Goal: Task Accomplishment & Management: Complete application form

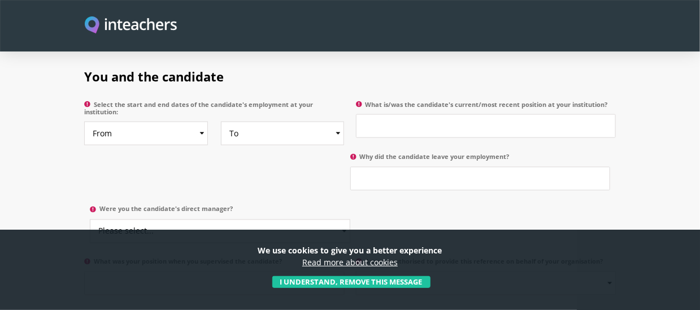
scroll to position [564, 0]
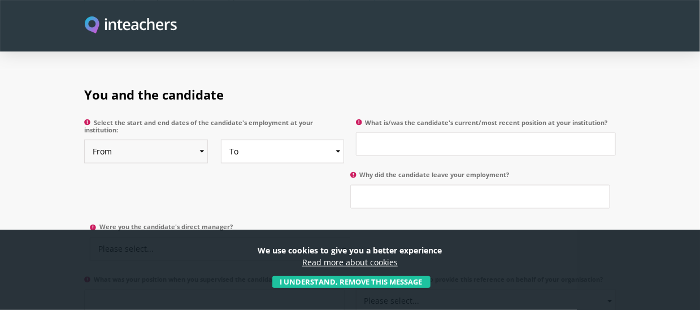
click at [185, 140] on select "From 2025 2024 2023 2022 2021 2020 2019 2018 2017 2016 2015 2014 2013 2012 2011…" at bounding box center [146, 152] width 124 height 24
select select "2024"
click at [84, 140] on select "From 2025 2024 2023 2022 2021 2020 2019 2018 2017 2016 2015 2014 2013 2012 2011…" at bounding box center [146, 152] width 124 height 24
click at [285, 140] on select "To Currently 2025 2024 2023 2022 2021 2020 2019 2018 2017 2016 2015 2014 2013 2…" at bounding box center [283, 152] width 124 height 24
select select "2025"
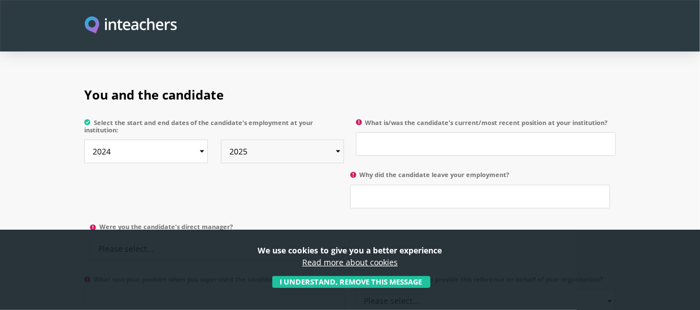
click at [221, 140] on select "To Currently 2025 2024 2023 2022 2021 2020 2019 2018 2017 2016 2015 2014 2013 2…" at bounding box center [283, 152] width 124 height 24
click at [402, 132] on input "What is/was the candidate's current/most recent position at your institution?" at bounding box center [486, 144] width 260 height 24
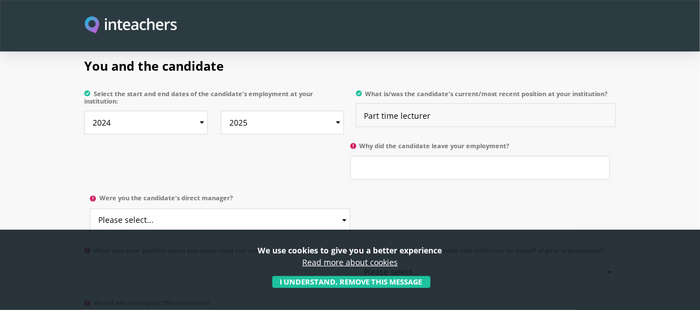
scroll to position [621, 0]
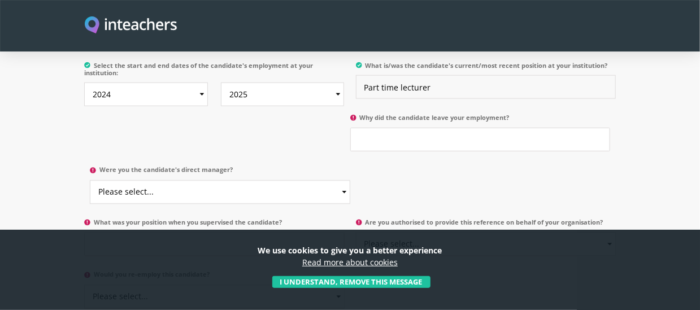
type input "Part time lecturer"
click at [178, 180] on select "Please select... Yes No" at bounding box center [220, 192] width 260 height 24
select select "No"
click at [90, 180] on select "Please select... Yes No" at bounding box center [220, 192] width 260 height 24
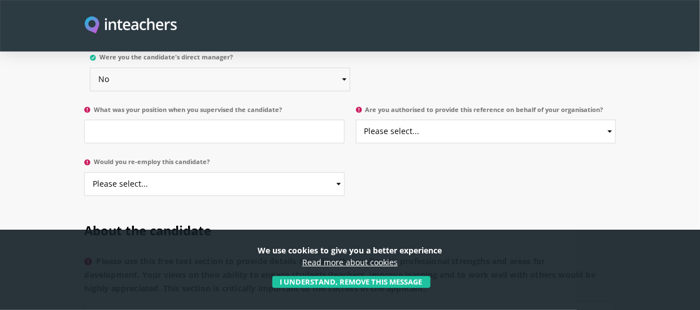
scroll to position [734, 0]
click at [199, 119] on input "What was your position when you supervised the candidate?" at bounding box center [214, 131] width 260 height 24
type input "Assistant Professor"
click at [443, 119] on select "Please select... Yes No" at bounding box center [486, 131] width 260 height 24
select select "No"
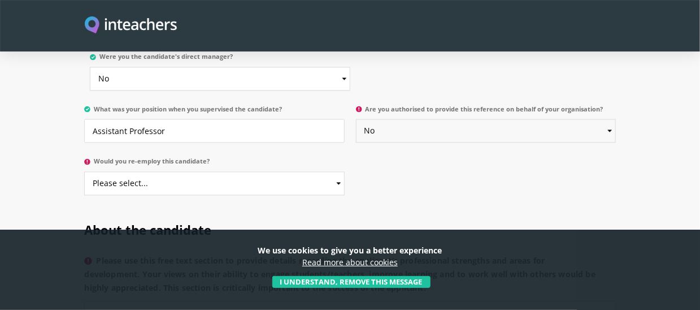
click at [356, 119] on select "Please select... Yes No" at bounding box center [486, 131] width 260 height 24
click at [175, 172] on select "Please select... Yes No" at bounding box center [214, 184] width 260 height 24
select select "Yes"
click at [84, 172] on select "Please select... Yes No" at bounding box center [214, 184] width 260 height 24
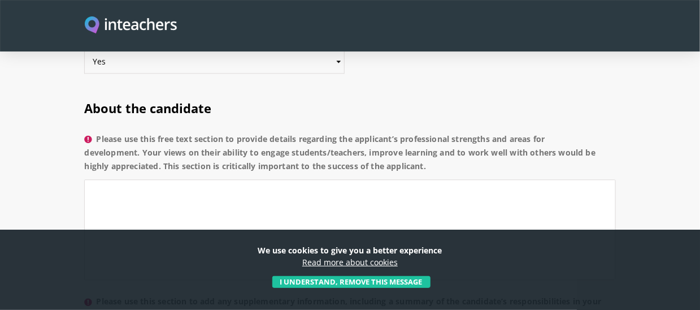
scroll to position [847, 0]
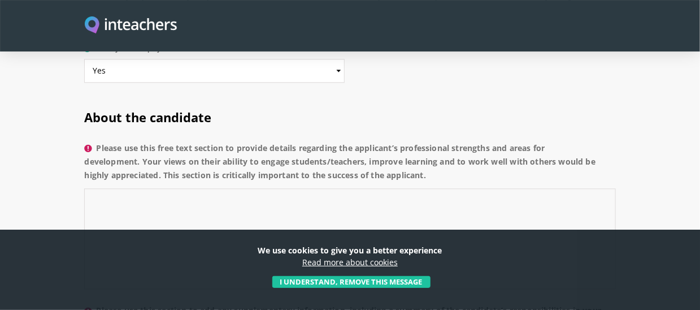
click at [125, 188] on textarea "Please use this free text section to provide details regarding the applicant’s …" at bounding box center [349, 238] width 531 height 101
click at [107, 189] on textarea "Please use this free text section to provide details regarding the applicant’s …" at bounding box center [349, 238] width 531 height 101
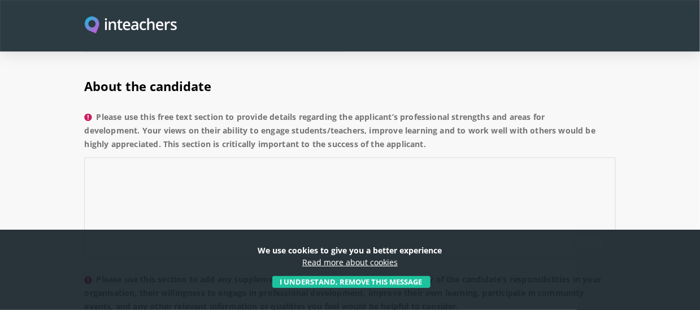
scroll to position [904, 0]
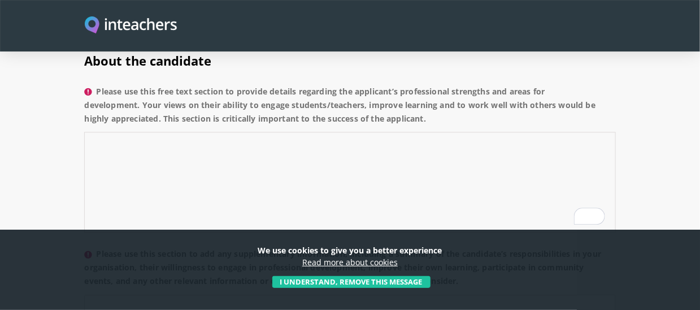
paste textarea "She has been a dedicated and sincere teacher during her time with us. She expla…"
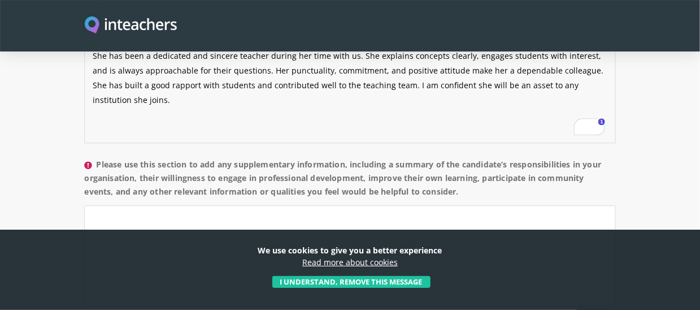
scroll to position [1017, 0]
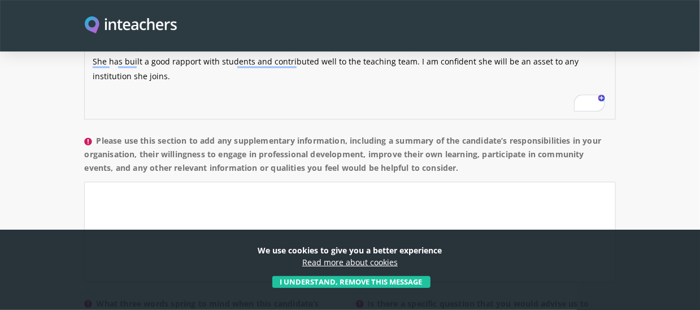
type textarea "She has been a dedicated and sincere teacher during her time with us. She expla…"
click at [125, 181] on textarea "Please use this section to add any supplementary information, including a summa…" at bounding box center [349, 231] width 531 height 101
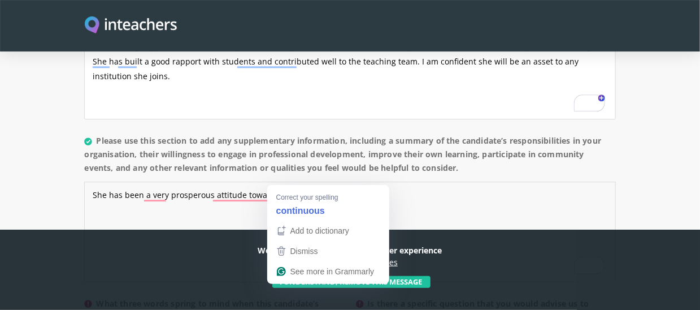
click at [294, 181] on textarea "She has been a very prosperous attitude towards continous" at bounding box center [349, 231] width 531 height 101
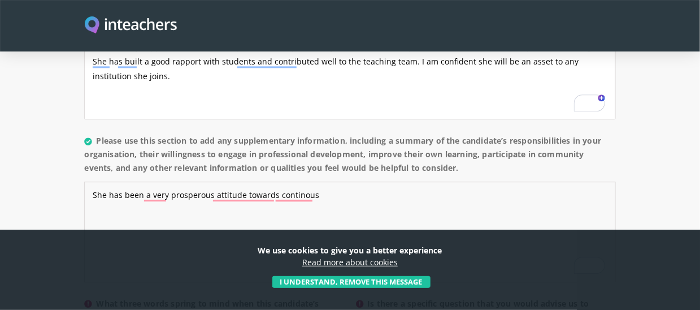
click at [327, 181] on textarea "She has been a very prosperous attitude towards continous" at bounding box center [349, 231] width 531 height 101
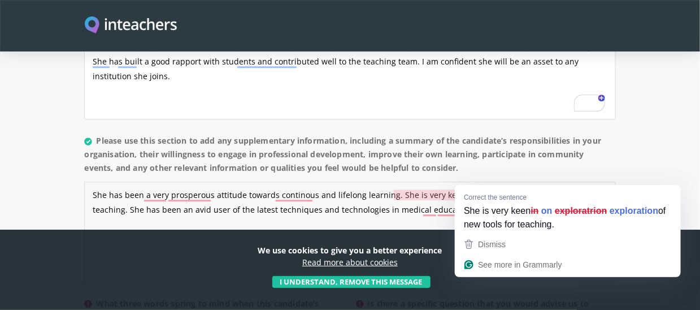
click at [477, 182] on textarea "She has been a very prosperous attitude towards continous and lifelong learning…" at bounding box center [349, 231] width 531 height 101
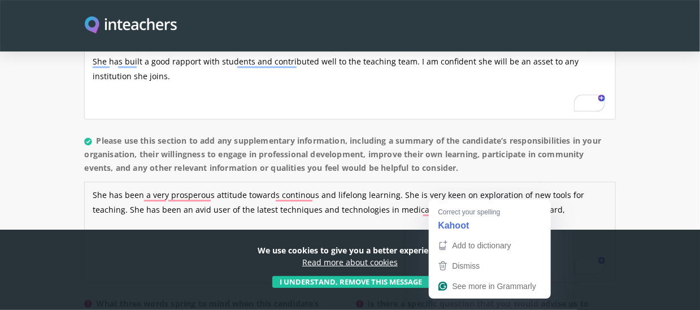
click at [445, 196] on textarea "She has been a very prosperous attitude towards continous and lifelong learning…" at bounding box center [349, 231] width 531 height 101
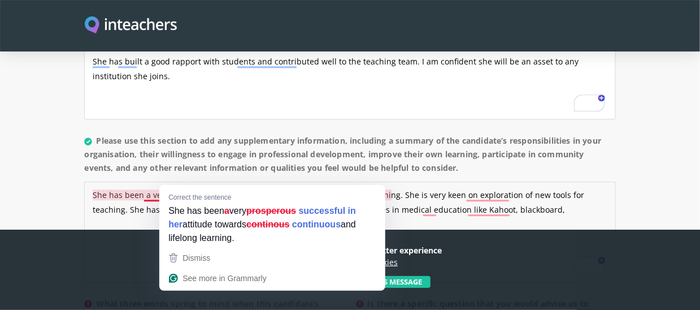
click at [149, 181] on textarea "She has been a very prosperous attitude towards continous and lifelong learning…" at bounding box center [349, 231] width 531 height 101
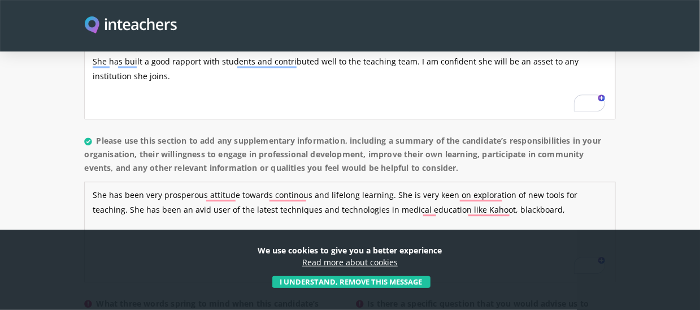
drag, startPoint x: 139, startPoint y: 178, endPoint x: 129, endPoint y: 177, distance: 9.6
click at [129, 181] on textarea "She has been very prosperous attitude towards continous and lifelong learning. …" at bounding box center [349, 231] width 531 height 101
drag, startPoint x: 141, startPoint y: 176, endPoint x: 123, endPoint y: 173, distance: 18.3
click at [123, 181] on textarea "She has been very prosperous attitude towards continous and lifelong learning. …" at bounding box center [349, 231] width 531 height 101
click at [427, 194] on textarea "She has a very prosperous attitude towards continuous and lifelong learning. Sh…" at bounding box center [349, 231] width 531 height 101
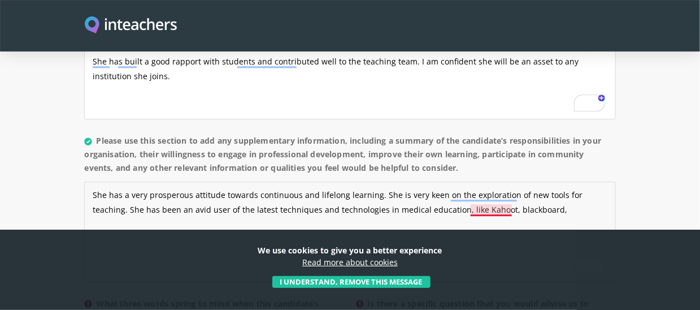
click at [497, 191] on textarea "She has a very prosperous attitude towards continuous and lifelong learning. Sh…" at bounding box center [349, 231] width 531 height 101
click at [521, 195] on textarea "She has a very prosperous attitude towards continuous and lifelong learning. Sh…" at bounding box center [349, 231] width 531 height 101
click at [489, 193] on textarea "She has a very prosperous attitude towards continuous and lifelong learning. Sh…" at bounding box center [349, 231] width 531 height 101
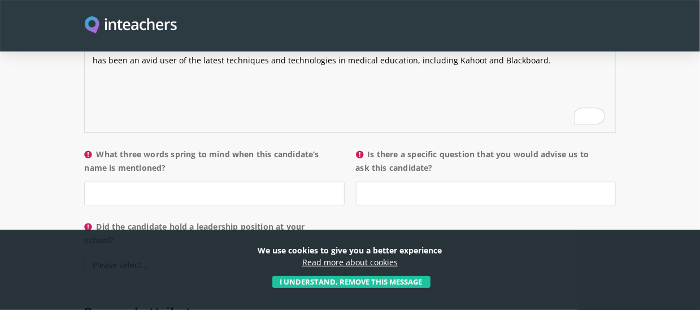
scroll to position [1186, 0]
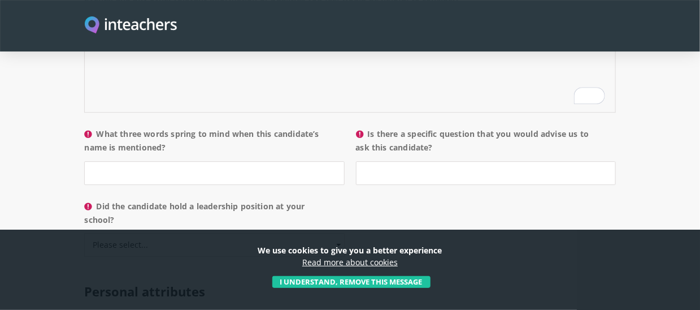
type textarea "She has a very prosperous attitude towards continuous and lifelong learning. Sh…"
click at [127, 161] on input "What three words spring to mind when this candidate’s name is mentioned?" at bounding box center [214, 173] width 260 height 24
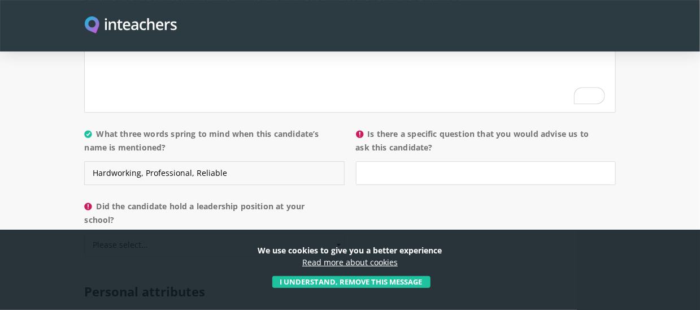
type input "Hardworking, Professional, Reliable"
click at [412, 161] on input "Is there a specific question that you would advise us to ask this candidate?" at bounding box center [486, 173] width 260 height 24
type input "Her experience"
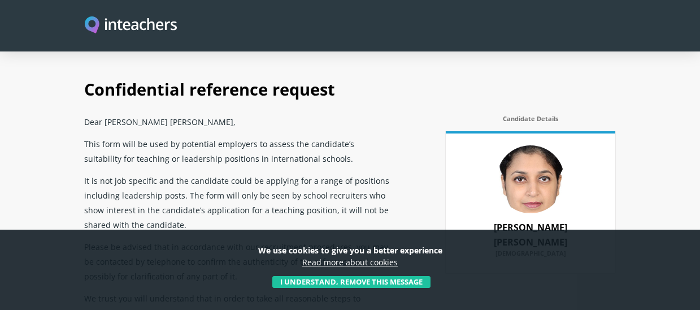
select select "2024"
select select "2025"
select select "No"
select select "Yes"
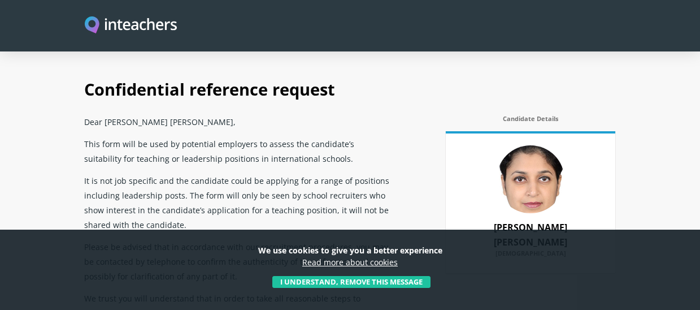
scroll to position [1186, 0]
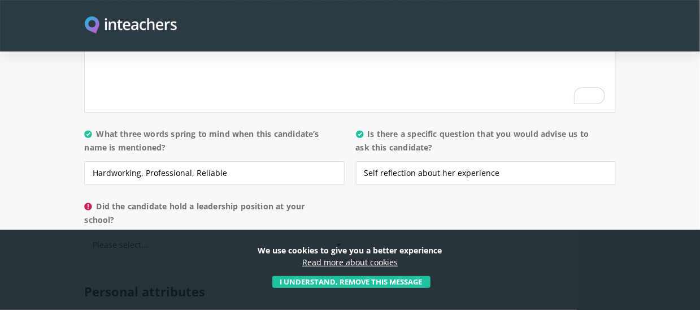
drag, startPoint x: 497, startPoint y: 155, endPoint x: 504, endPoint y: 168, distance: 14.2
click at [497, 161] on input "Self reflection about her experience" at bounding box center [486, 173] width 260 height 24
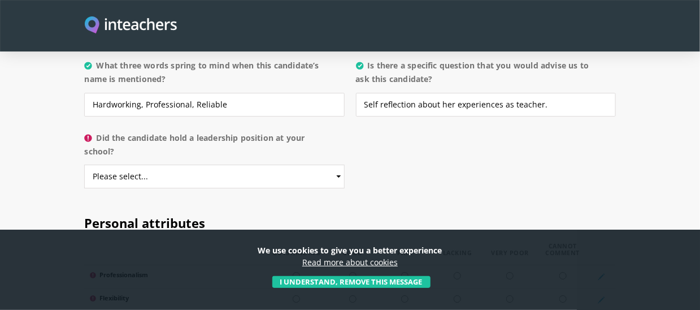
scroll to position [1299, 0]
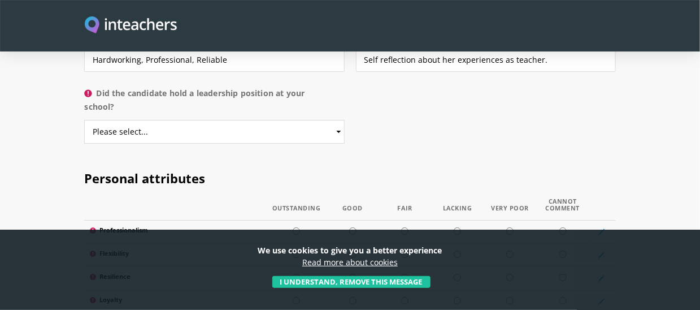
type input "Self reflection about her experiences as teacher."
click at [210, 120] on select "Please select... Yes No" at bounding box center [214, 132] width 260 height 24
click at [84, 120] on select "Please select... Yes No" at bounding box center [214, 132] width 260 height 24
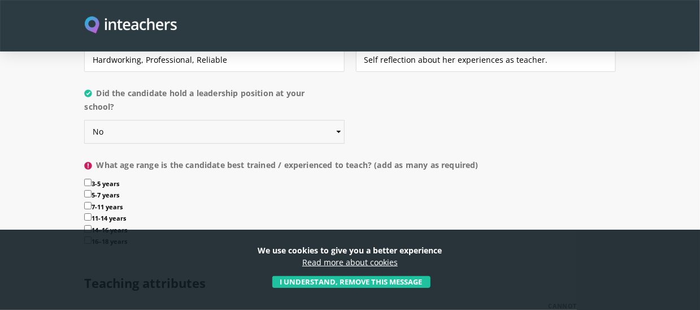
click at [132, 120] on select "Please select... Yes No" at bounding box center [214, 132] width 260 height 24
select select "Yes"
click at [84, 120] on select "Please select... Yes No" at bounding box center [214, 132] width 260 height 24
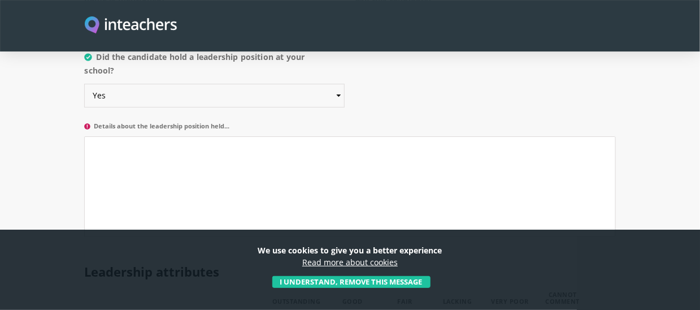
scroll to position [1356, 0]
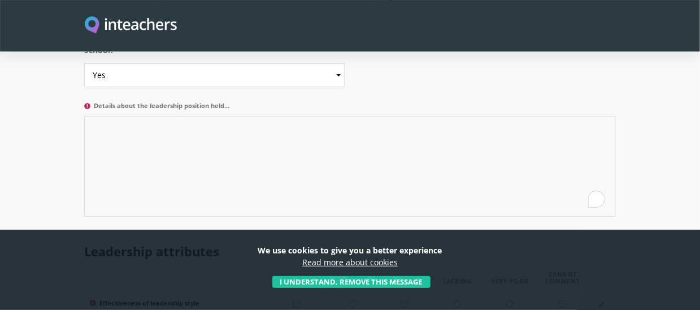
click at [144, 116] on textarea "Details about the leadership position held..." at bounding box center [349, 166] width 531 height 101
drag, startPoint x: 436, startPoint y: 112, endPoint x: 442, endPoint y: 125, distance: 14.2
click at [436, 116] on textarea "She had been the coordinator for biology and microbiology courses in the Colleg…" at bounding box center [349, 166] width 531 height 101
type textarea "She had been the coordinator for biology and microbiology courses in the Colleg…"
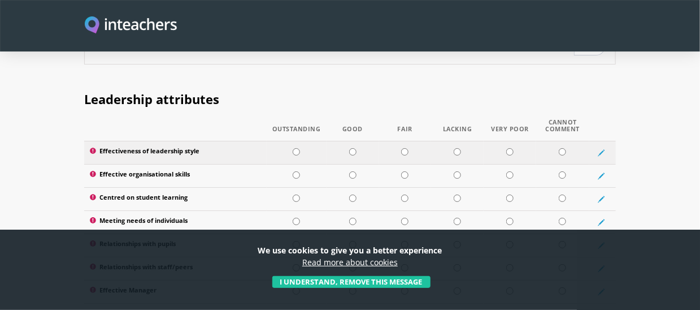
scroll to position [1525, 0]
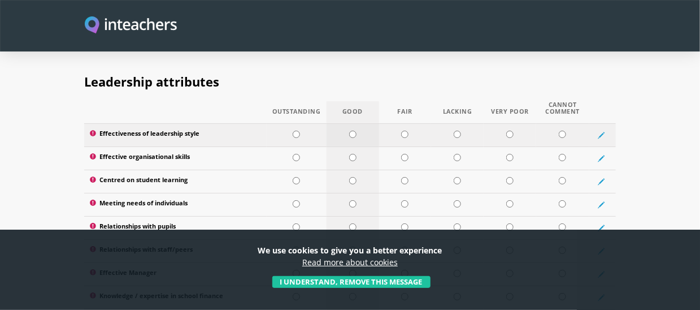
click at [350, 130] on input "radio" at bounding box center [352, 133] width 7 height 7
radio input "true"
click at [296, 154] on input "radio" at bounding box center [296, 157] width 7 height 7
radio input "true"
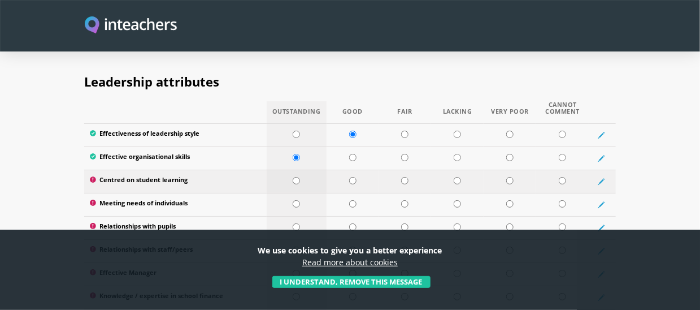
click at [297, 177] on input "radio" at bounding box center [296, 180] width 7 height 7
radio input "true"
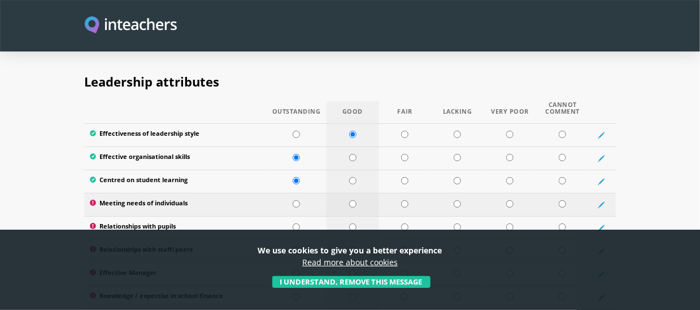
click at [349, 200] on input "radio" at bounding box center [352, 203] width 7 height 7
radio input "true"
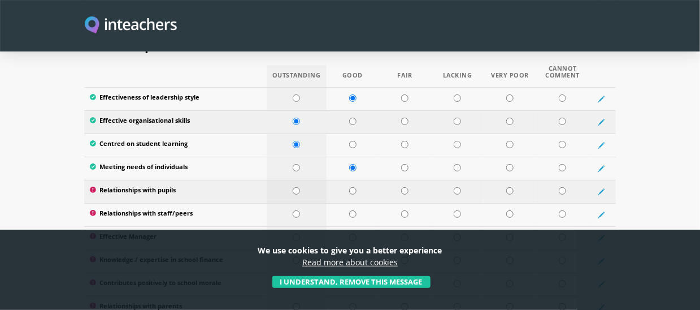
scroll to position [1582, 0]
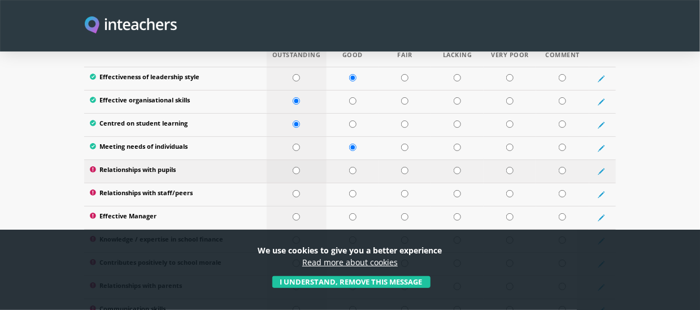
click at [294, 167] on input "radio" at bounding box center [296, 170] width 7 height 7
radio input "true"
click at [297, 190] on input "radio" at bounding box center [296, 193] width 7 height 7
radio input "true"
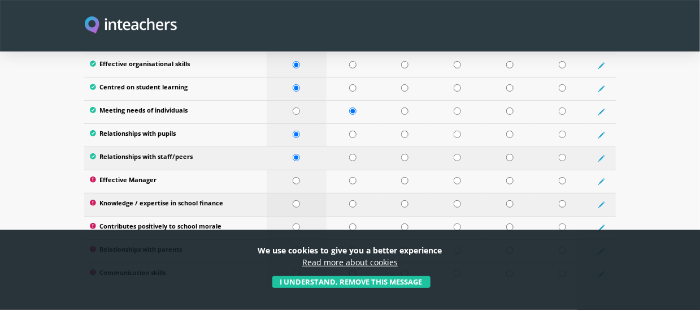
scroll to position [1638, 0]
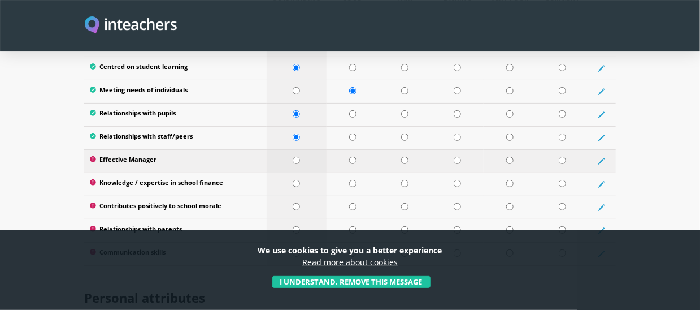
click at [295, 156] on input "radio" at bounding box center [296, 159] width 7 height 7
radio input "true"
click at [350, 180] on input "radio" at bounding box center [352, 183] width 7 height 7
radio input "true"
click at [297, 203] on input "radio" at bounding box center [296, 206] width 7 height 7
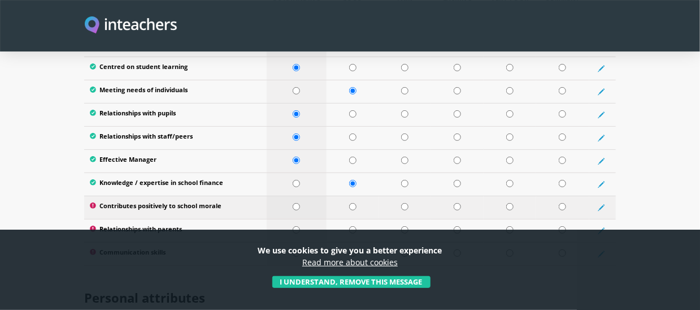
radio input "true"
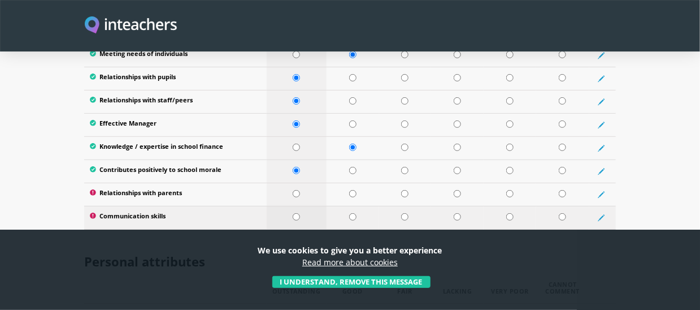
scroll to position [1695, 0]
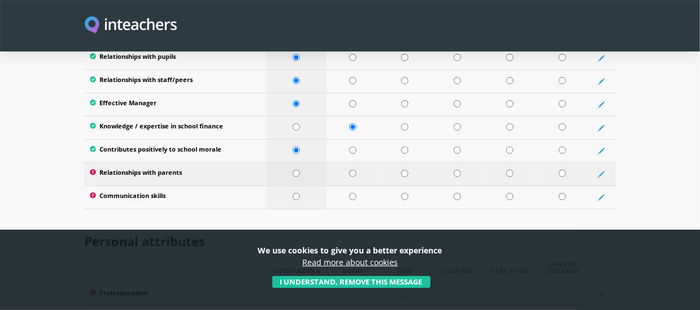
click at [297, 169] on input "radio" at bounding box center [296, 172] width 7 height 7
radio input "true"
click at [297, 193] on input "radio" at bounding box center [296, 196] width 7 height 7
radio input "true"
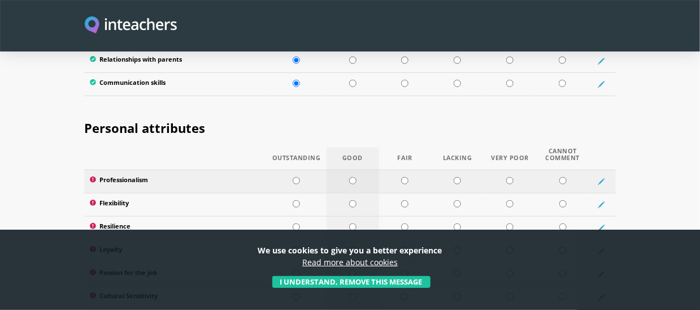
scroll to position [1864, 0]
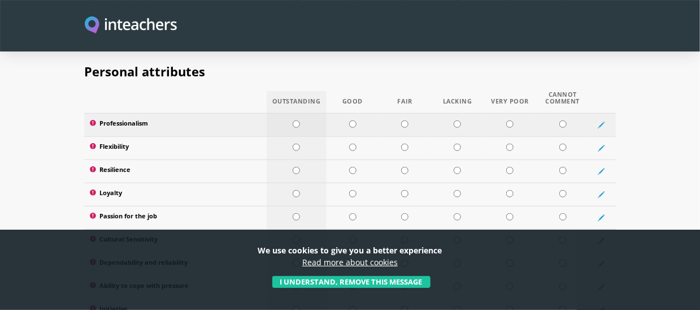
click at [295, 120] on input "radio" at bounding box center [296, 123] width 7 height 7
radio input "true"
click at [295, 143] on input "radio" at bounding box center [296, 146] width 7 height 7
radio input "true"
click at [297, 167] on input "radio" at bounding box center [296, 170] width 7 height 7
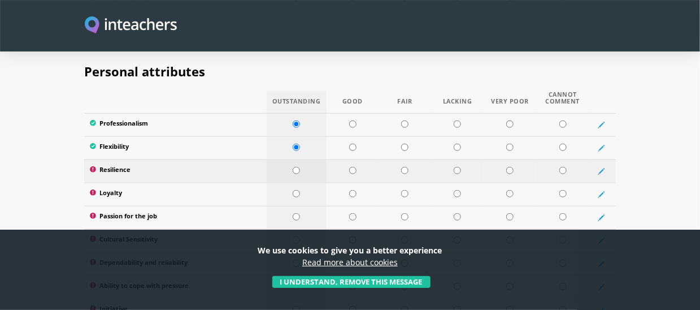
radio input "true"
click at [297, 190] on input "radio" at bounding box center [296, 193] width 7 height 7
radio input "true"
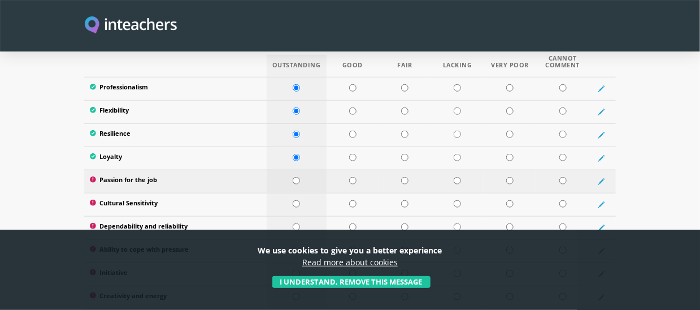
scroll to position [1921, 0]
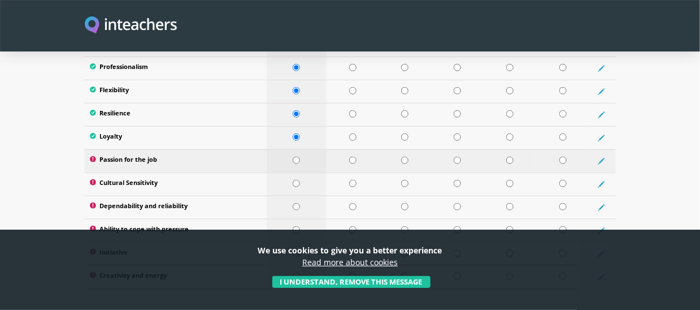
click at [299, 156] on input "radio" at bounding box center [296, 159] width 7 height 7
radio input "true"
click at [351, 180] on input "radio" at bounding box center [352, 183] width 7 height 7
radio input "true"
click at [297, 203] on input "radio" at bounding box center [296, 206] width 7 height 7
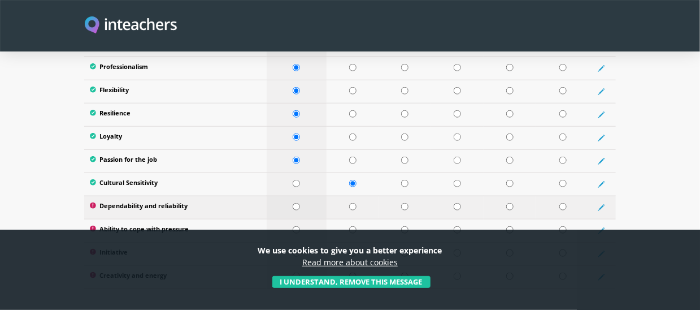
radio input "true"
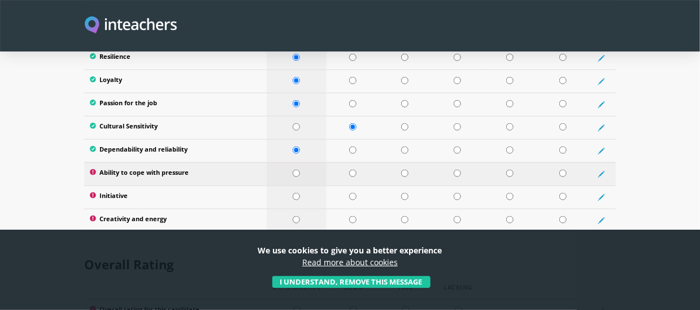
click at [297, 169] on input "radio" at bounding box center [296, 172] width 7 height 7
radio input "true"
click at [295, 193] on input "radio" at bounding box center [296, 196] width 7 height 7
radio input "true"
click at [296, 216] on input "radio" at bounding box center [296, 219] width 7 height 7
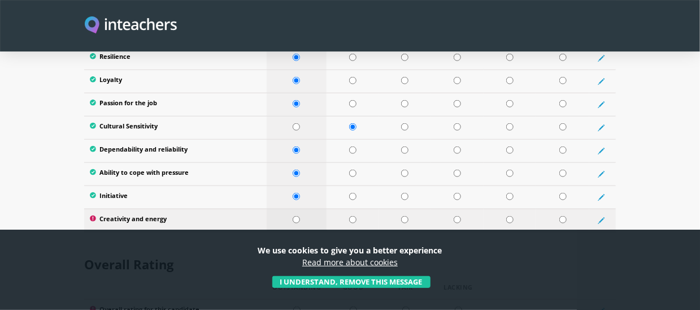
radio input "true"
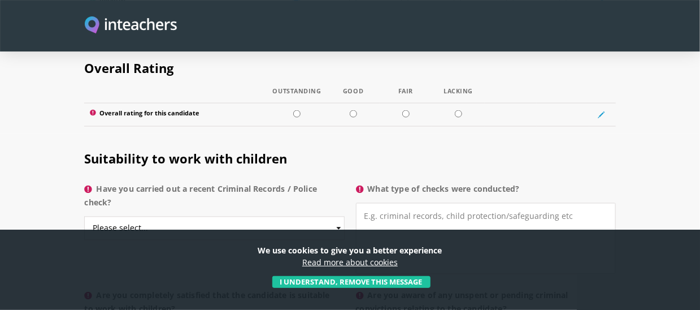
scroll to position [2147, 0]
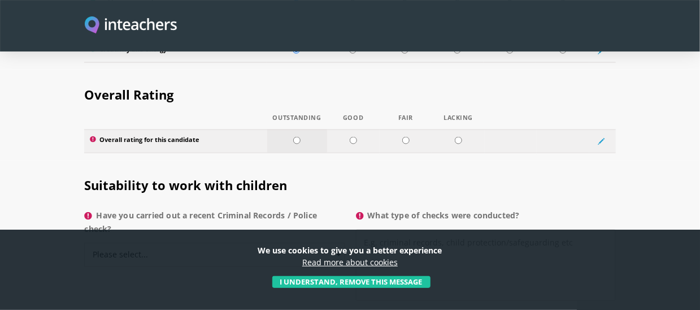
click at [298, 137] on input "radio" at bounding box center [296, 140] width 7 height 7
radio input "true"
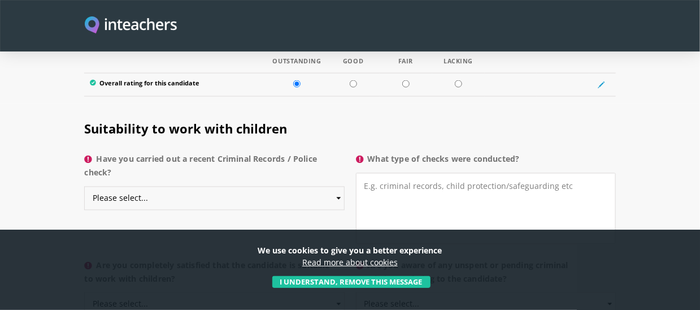
click at [153, 186] on select "Please select... Yes No Do not know" at bounding box center [214, 198] width 260 height 24
select select "No"
click at [84, 186] on select "Please select... Yes No Do not know" at bounding box center [214, 198] width 260 height 24
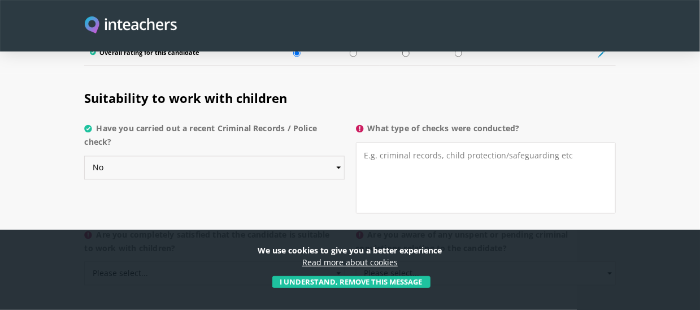
scroll to position [2259, 0]
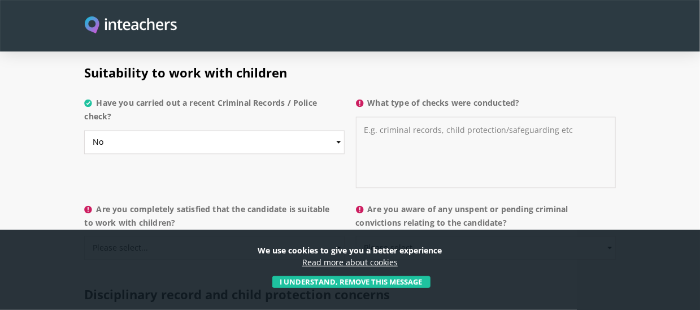
click at [385, 117] on textarea "What type of checks were conducted?" at bounding box center [486, 152] width 260 height 71
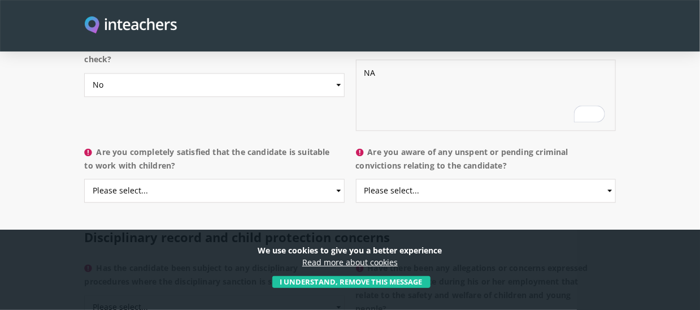
type textarea "NA"
click at [220, 179] on select "Please select... Yes No Do not know" at bounding box center [214, 191] width 260 height 24
select select "Yes"
click at [84, 179] on select "Please select... Yes No Do not know" at bounding box center [214, 191] width 260 height 24
click at [406, 179] on select "Please select... Yes No Do not know" at bounding box center [486, 191] width 260 height 24
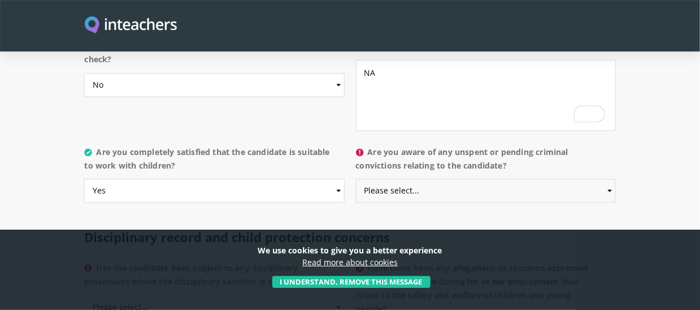
select select "No"
click at [356, 179] on select "Please select... Yes No Do not know" at bounding box center [486, 191] width 260 height 24
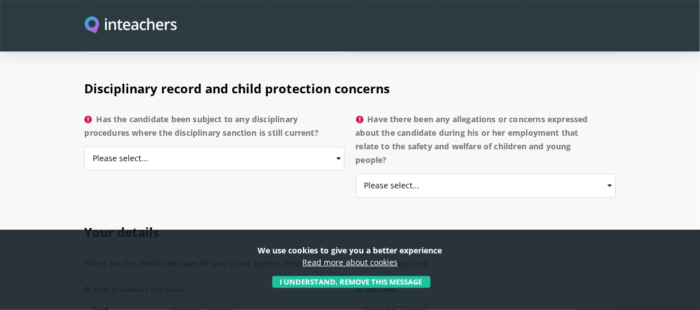
scroll to position [2486, 0]
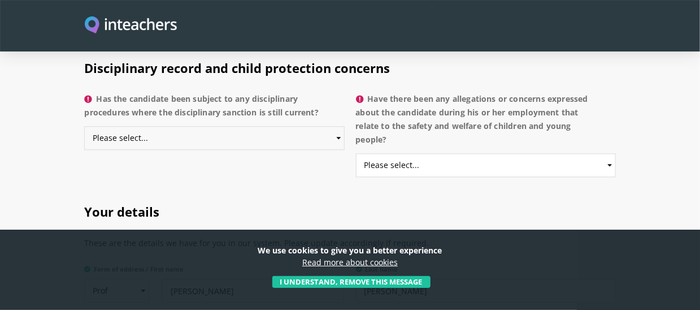
click at [171, 126] on select "Please select... Yes No Do not know" at bounding box center [214, 138] width 260 height 24
select select "No"
click at [84, 126] on select "Please select... Yes No Do not know" at bounding box center [214, 138] width 260 height 24
click at [412, 153] on select "Please select... Yes No Do not know" at bounding box center [486, 165] width 260 height 24
select select "No"
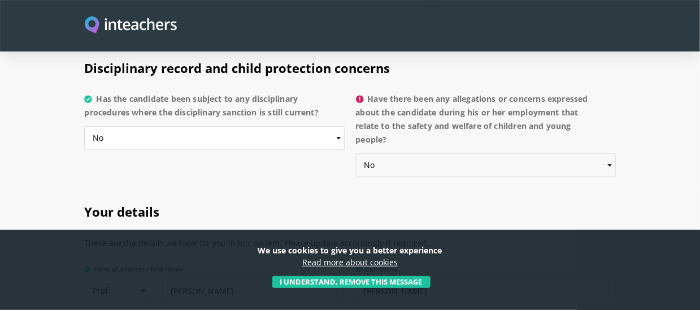
click at [356, 153] on select "Please select... Yes No Do not know" at bounding box center [486, 165] width 260 height 24
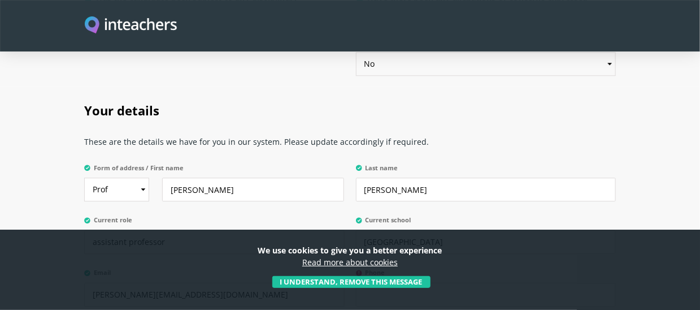
scroll to position [2599, 0]
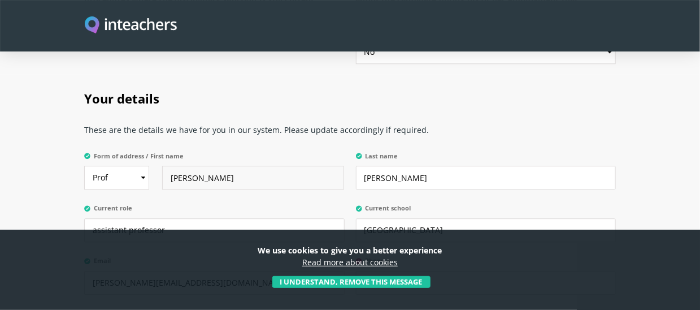
click at [201, 166] on input "[PERSON_NAME]" at bounding box center [253, 178] width 182 height 24
click at [207, 166] on input "[PERSON_NAME]" at bounding box center [253, 178] width 182 height 24
click at [198, 166] on input "[PERSON_NAME]" at bounding box center [253, 178] width 182 height 24
click at [173, 166] on input "syed Yousaf" at bounding box center [253, 178] width 182 height 24
type input "Syed Yousaf"
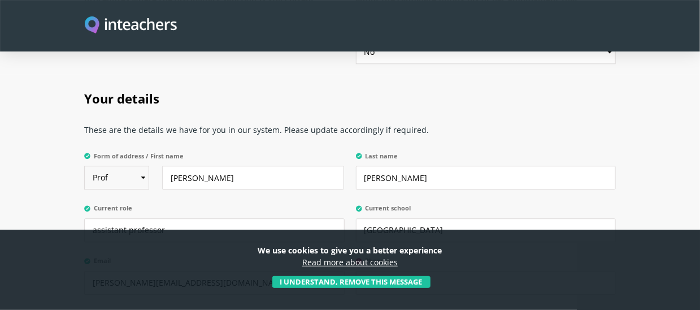
click at [146, 166] on select "Select Mr Mrs Miss Ms Dr Prof" at bounding box center [116, 178] width 65 height 24
click at [144, 166] on select "Select Mr Mrs Miss Ms Dr Prof" at bounding box center [116, 178] width 65 height 24
click at [369, 166] on input "[PERSON_NAME]" at bounding box center [486, 178] width 260 height 24
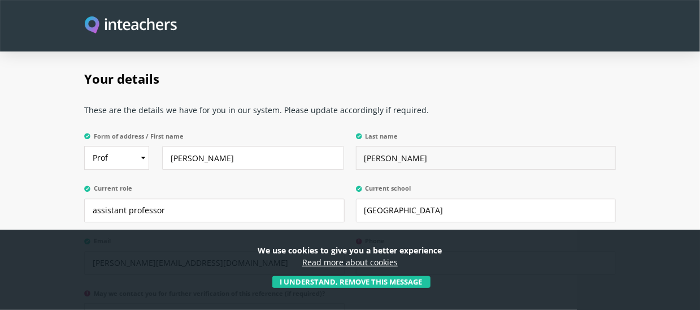
scroll to position [2655, 0]
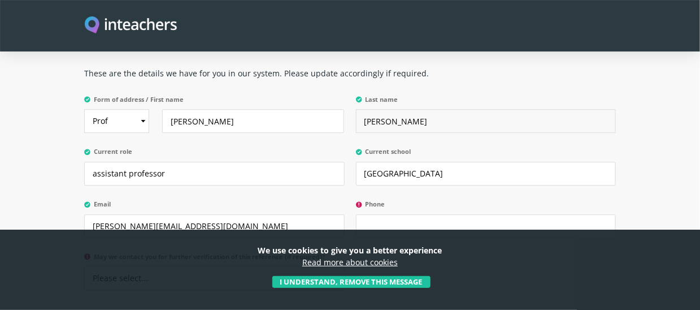
type input "Kazmi"
click at [171, 162] on input "assistant professor" at bounding box center [214, 174] width 260 height 24
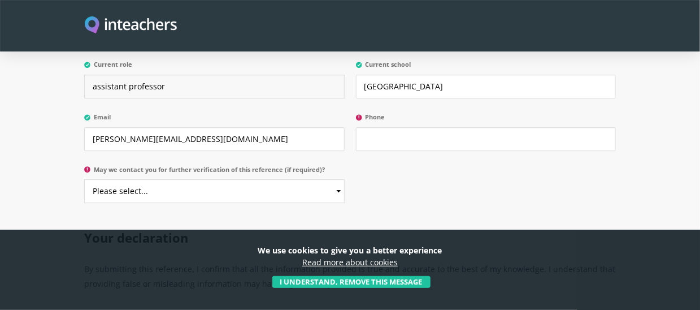
scroll to position [2768, 0]
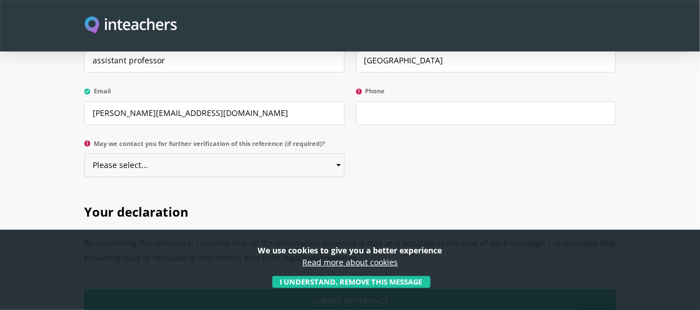
click at [171, 153] on select "Please select... Yes No" at bounding box center [214, 165] width 260 height 24
select select "Yes"
click at [84, 153] on select "Please select... Yes No" at bounding box center [214, 165] width 260 height 24
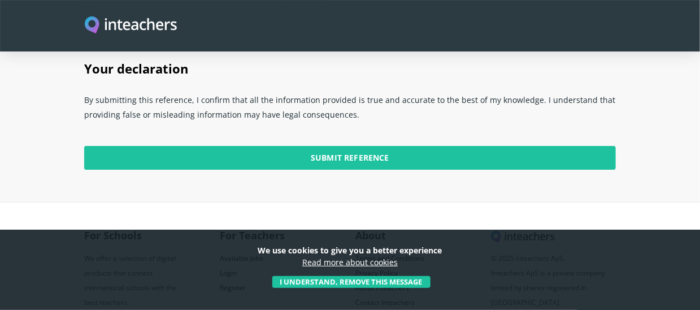
scroll to position [2938, 0]
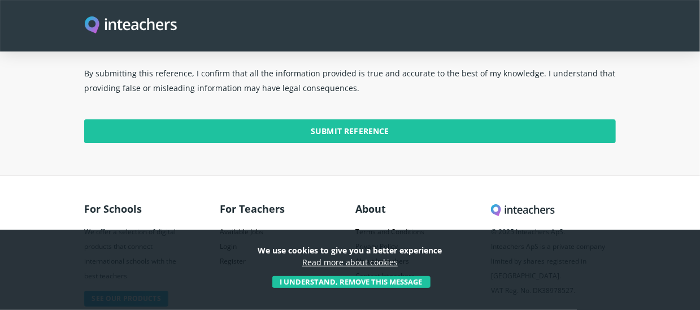
click at [360, 119] on input "Submit Reference" at bounding box center [349, 131] width 531 height 24
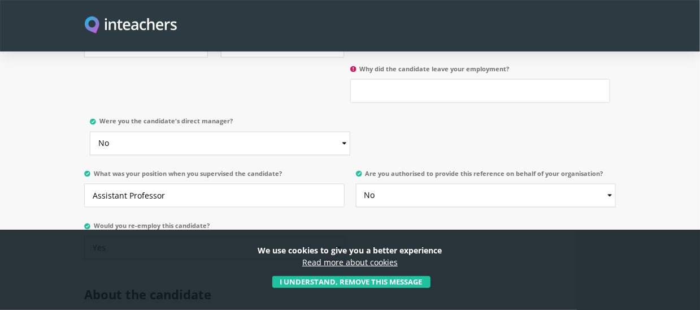
scroll to position [621, 0]
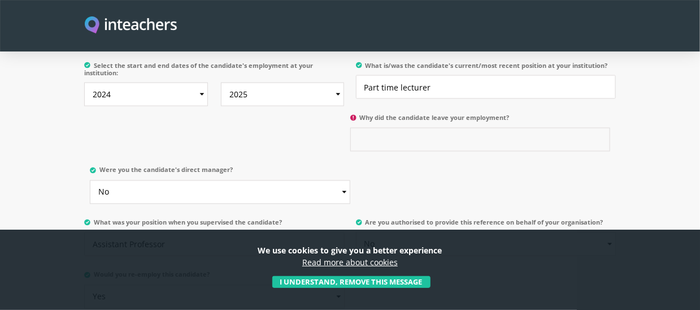
click at [370, 128] on input "Why did the candidate leave your employment?" at bounding box center [480, 140] width 260 height 24
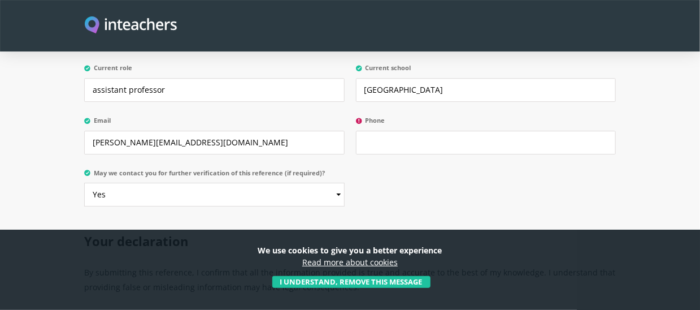
scroll to position [2727, 0]
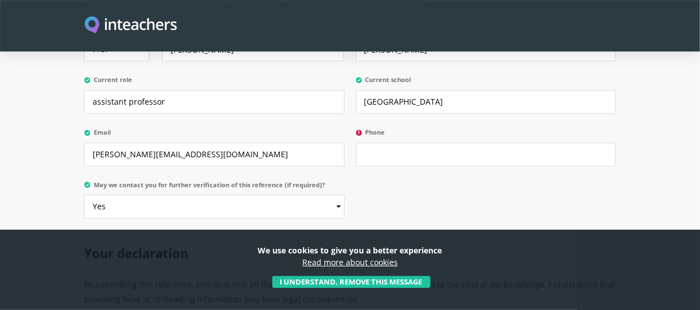
type input "Shifting to big city"
click at [388, 142] on input "Phone" at bounding box center [486, 154] width 260 height 24
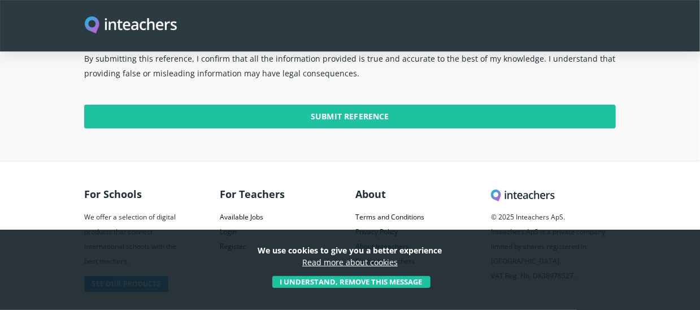
scroll to position [2953, 0]
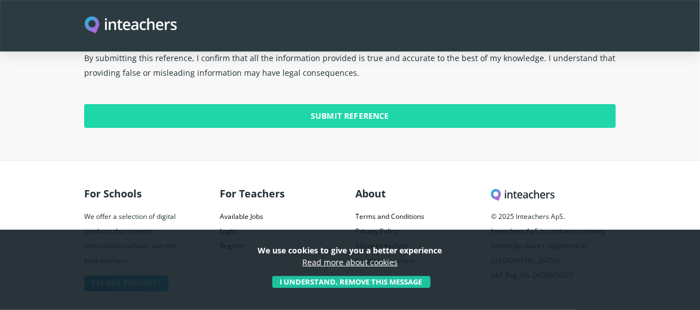
type input "0549560854"
click at [364, 104] on input "Submit Reference" at bounding box center [349, 116] width 531 height 24
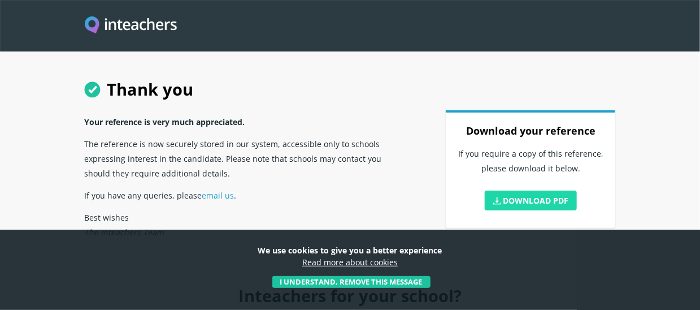
click at [543, 200] on link "Download PDF" at bounding box center [531, 200] width 93 height 20
